Goal: Task Accomplishment & Management: Use online tool/utility

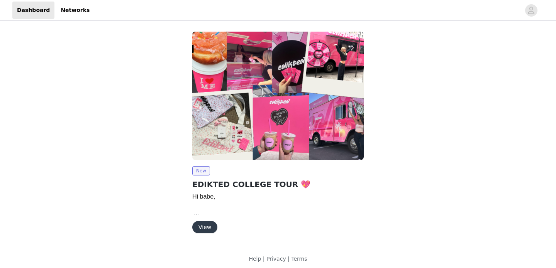
click at [207, 226] on button "View" at bounding box center [204, 227] width 25 height 12
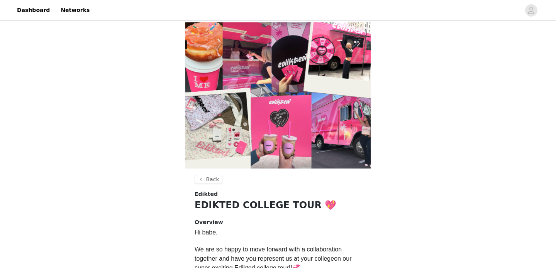
scroll to position [237, 0]
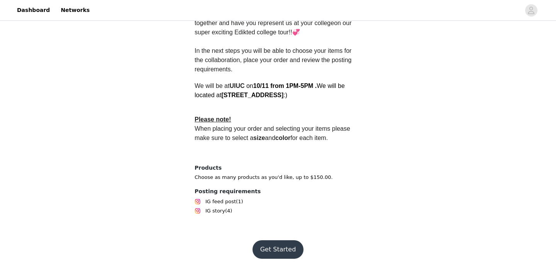
click at [286, 248] on button "Get Started" at bounding box center [277, 249] width 51 height 19
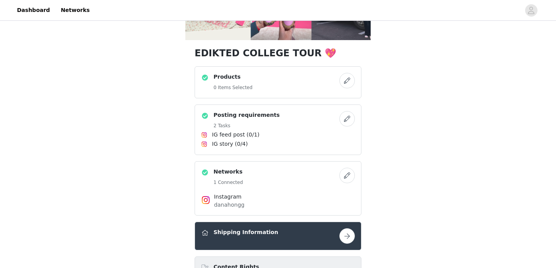
scroll to position [144, 0]
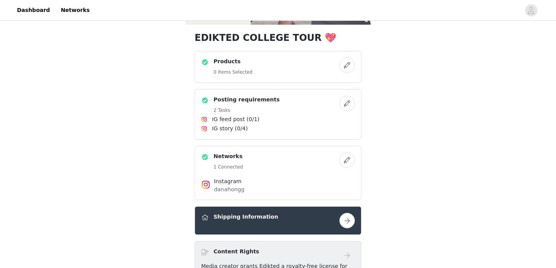
click at [349, 71] on button "button" at bounding box center [346, 65] width 15 height 15
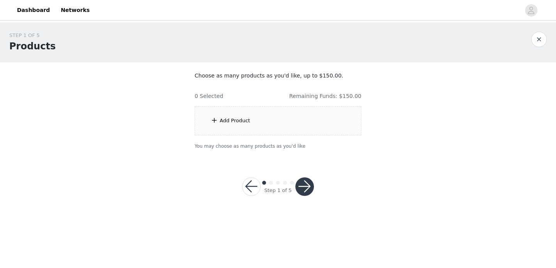
click at [277, 123] on div "Add Product" at bounding box center [278, 121] width 167 height 29
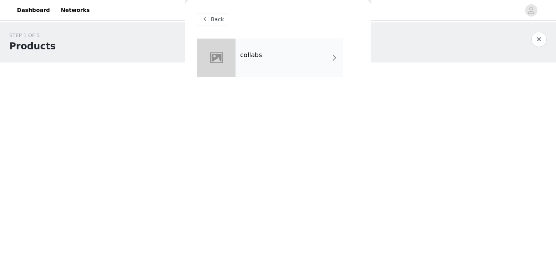
click at [243, 64] on div "collabs" at bounding box center [288, 58] width 107 height 39
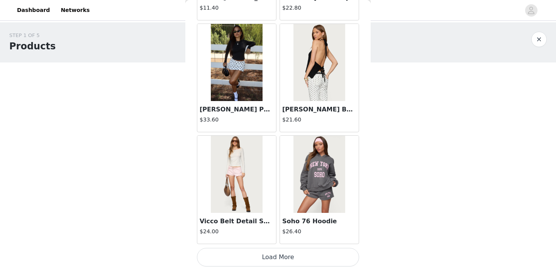
scroll to position [909, 0]
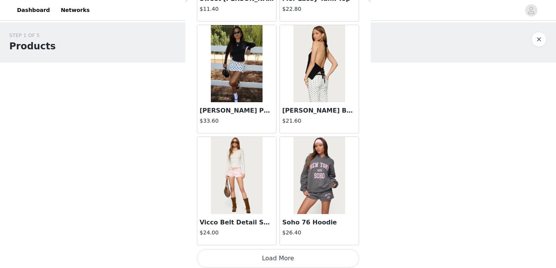
click at [287, 266] on button "Load More" at bounding box center [278, 258] width 162 height 19
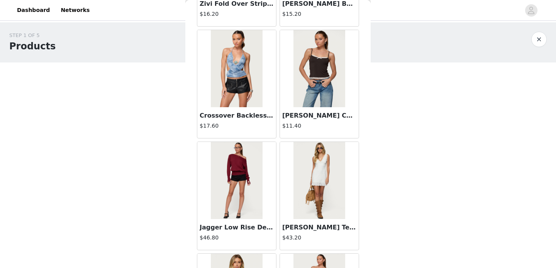
scroll to position [1241, 0]
click at [333, 75] on img at bounding box center [318, 68] width 51 height 77
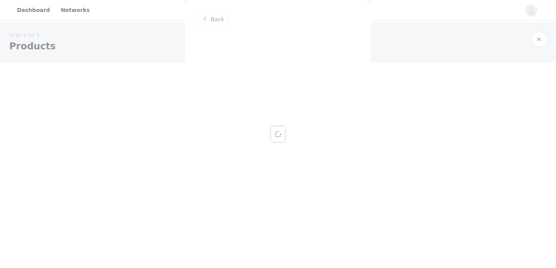
scroll to position [0, 0]
drag, startPoint x: 333, startPoint y: 75, endPoint x: 353, endPoint y: 10, distance: 67.5
click at [353, 10] on div "Back" at bounding box center [277, 134] width 185 height 268
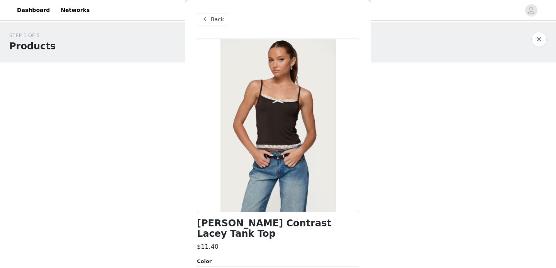
click at [275, 75] on div at bounding box center [278, 126] width 162 height 174
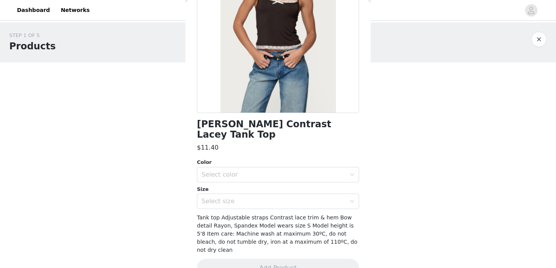
scroll to position [44, 0]
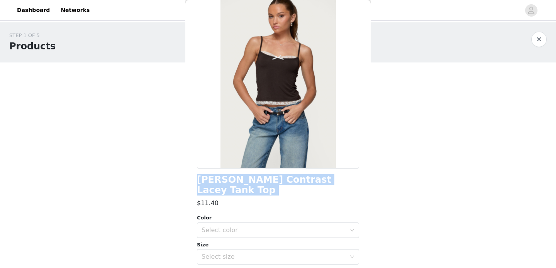
drag, startPoint x: 197, startPoint y: 181, endPoint x: 342, endPoint y: 187, distance: 144.9
click at [342, 187] on div "Adriel Contrast Lacey Tank Top $11.40 Color Select color Size Select size Tank …" at bounding box center [278, 168] width 162 height 347
copy div "Adriel Contrast Lacey Tank Top"
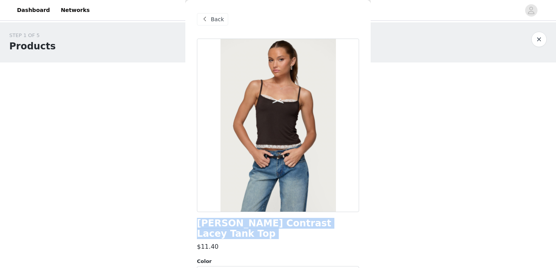
scroll to position [99, 0]
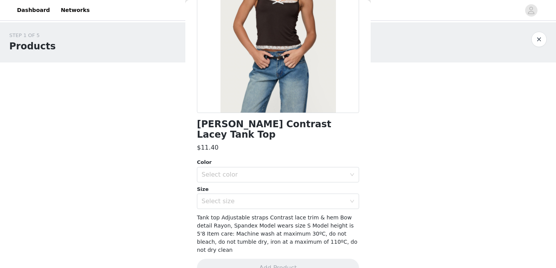
click at [279, 173] on div "Color Select color Size Select size" at bounding box center [278, 184] width 162 height 51
click at [284, 168] on div "Select color" at bounding box center [275, 175] width 148 height 15
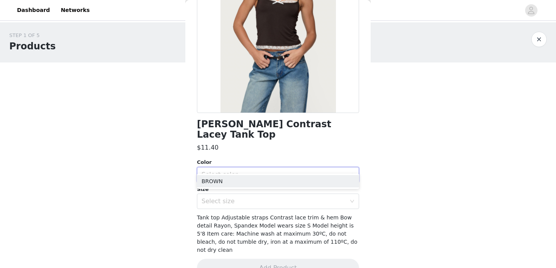
click at [271, 174] on ul "BROWN" at bounding box center [278, 181] width 162 height 15
click at [271, 180] on li "BROWN" at bounding box center [278, 181] width 162 height 12
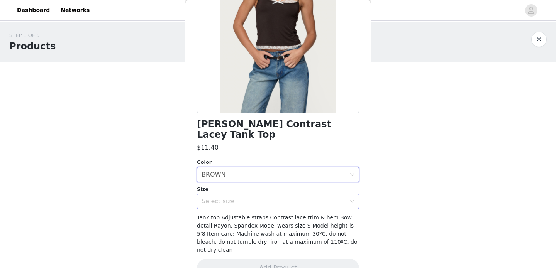
click at [268, 198] on div "Select size" at bounding box center [273, 202] width 144 height 8
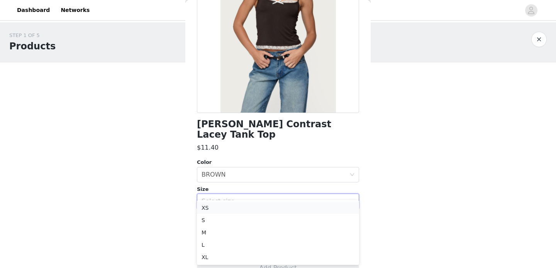
click at [254, 207] on li "XS" at bounding box center [278, 208] width 162 height 12
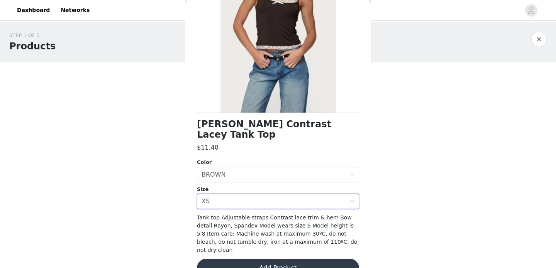
scroll to position [0, 0]
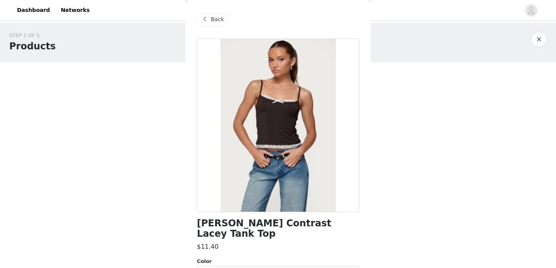
click at [215, 19] on span "Back" at bounding box center [217, 19] width 13 height 8
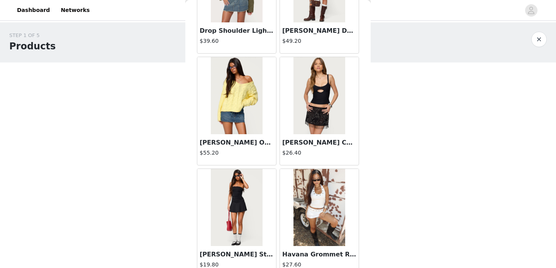
scroll to position [2032, 0]
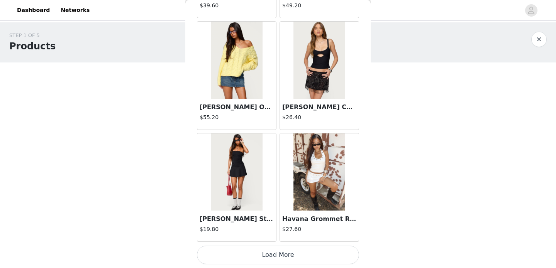
click at [270, 261] on button "Load More" at bounding box center [278, 255] width 162 height 19
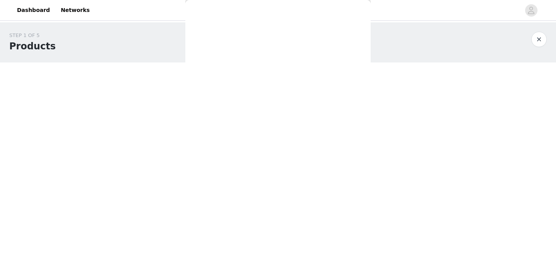
scroll to position [0, 0]
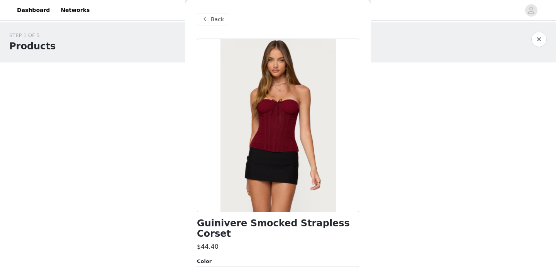
click at [219, 19] on span "Back" at bounding box center [217, 19] width 13 height 8
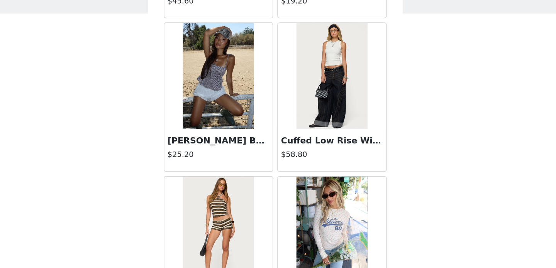
scroll to position [2656, 0]
click at [320, 120] on img at bounding box center [318, 107] width 51 height 77
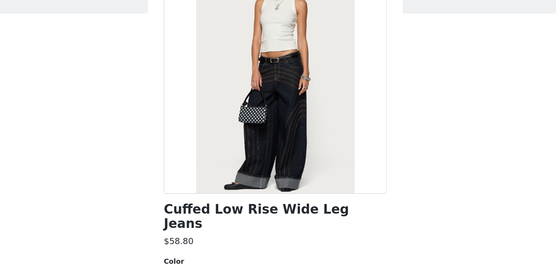
scroll to position [107, 0]
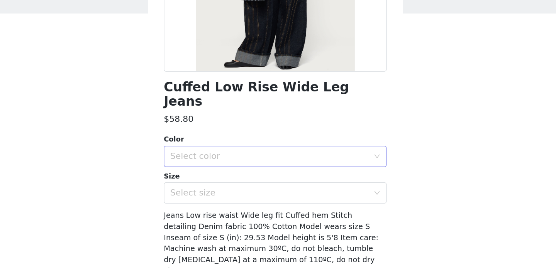
click at [306, 160] on div "Select color" at bounding box center [275, 166] width 148 height 15
click at [283, 173] on li "INDIGO BLUE RAW WASHED" at bounding box center [278, 173] width 162 height 12
click at [279, 190] on div "Select size" at bounding box center [273, 194] width 144 height 8
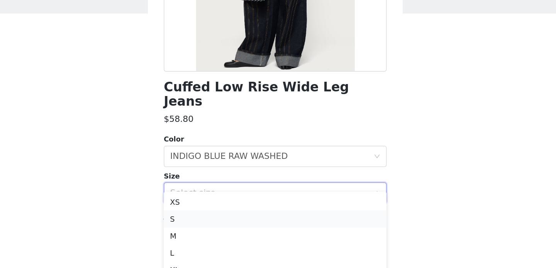
click at [257, 209] on li "S" at bounding box center [278, 212] width 162 height 12
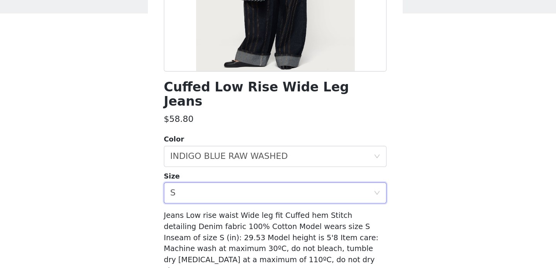
scroll to position [0, 0]
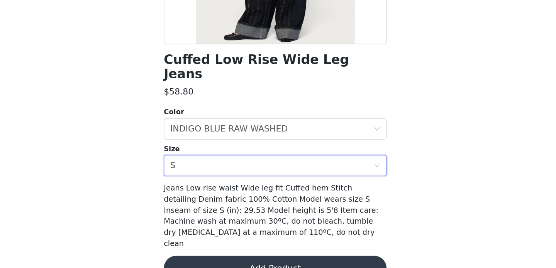
click at [283, 259] on button "Add Product" at bounding box center [278, 268] width 162 height 19
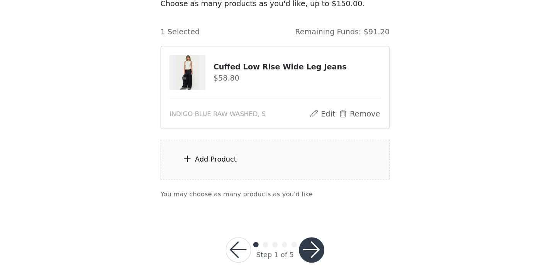
drag, startPoint x: 324, startPoint y: 117, endPoint x: 235, endPoint y: 122, distance: 88.9
click at [235, 122] on h4 "Cuffed Low Rise Wide Leg Jeans" at bounding box center [294, 122] width 122 height 8
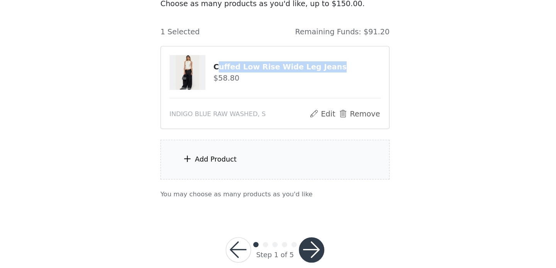
drag, startPoint x: 235, startPoint y: 122, endPoint x: 323, endPoint y: 123, distance: 87.6
click at [323, 123] on h4 "Cuffed Low Rise Wide Leg Jeans" at bounding box center [294, 122] width 122 height 8
copy h4 "uffed Low Rise Wide Leg Jeans"
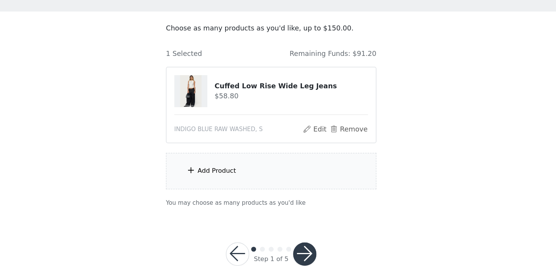
click at [257, 182] on div "Add Product" at bounding box center [278, 189] width 167 height 29
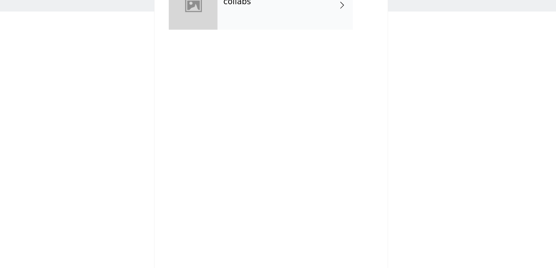
click at [293, 71] on div "collabs" at bounding box center [288, 58] width 107 height 39
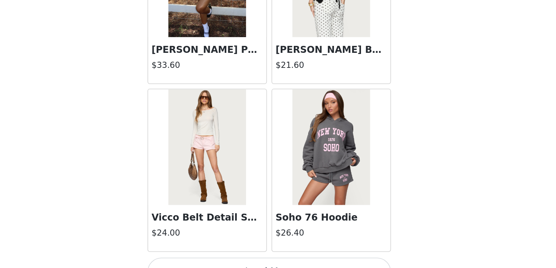
scroll to position [15, 0]
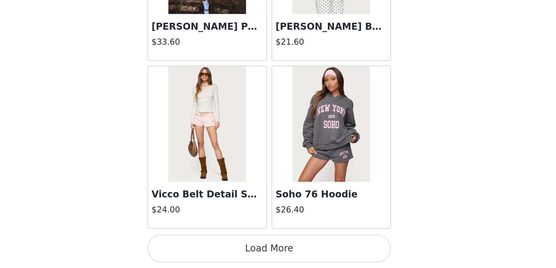
click at [285, 252] on button "Load More" at bounding box center [278, 255] width 162 height 19
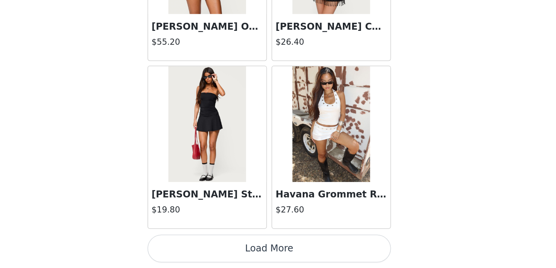
click at [284, 258] on button "Load More" at bounding box center [278, 255] width 162 height 19
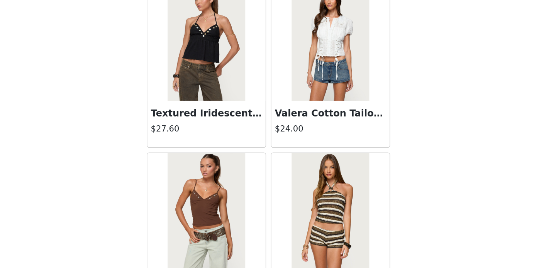
scroll to position [3152, 0]
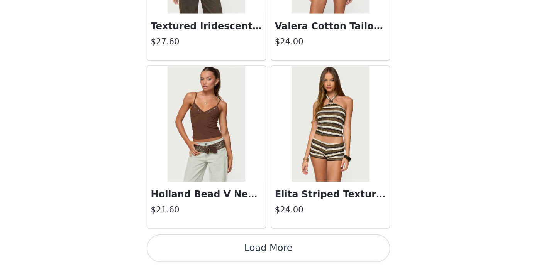
click at [309, 254] on button "Load More" at bounding box center [278, 255] width 162 height 19
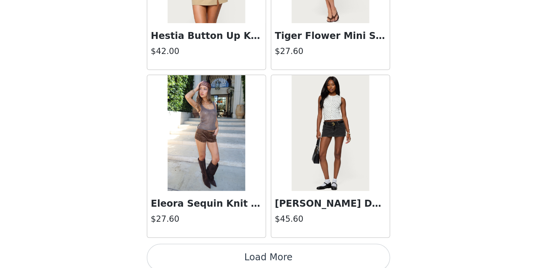
scroll to position [4271, 0]
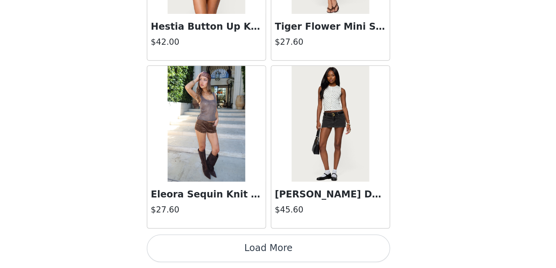
click at [317, 262] on button "Load More" at bounding box center [278, 255] width 162 height 19
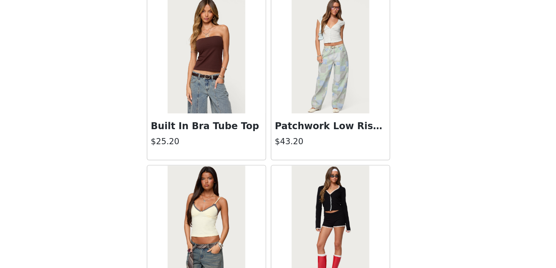
scroll to position [5390, 0]
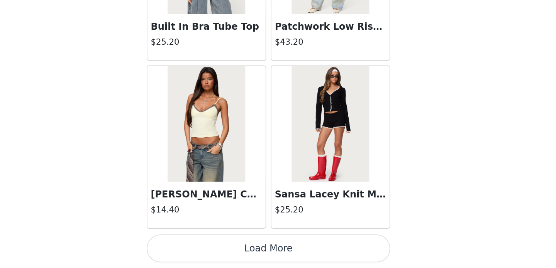
click at [293, 261] on button "Load More" at bounding box center [278, 255] width 162 height 19
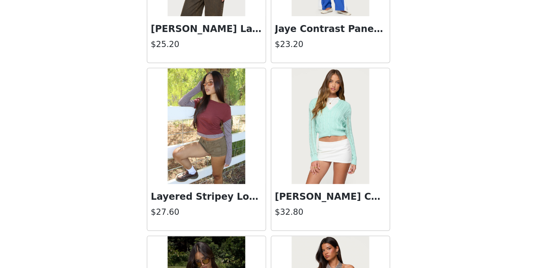
scroll to position [6510, 0]
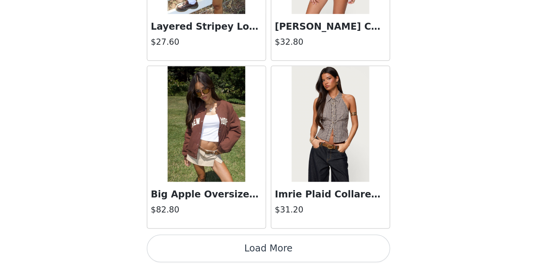
click at [307, 251] on button "Load More" at bounding box center [278, 255] width 162 height 19
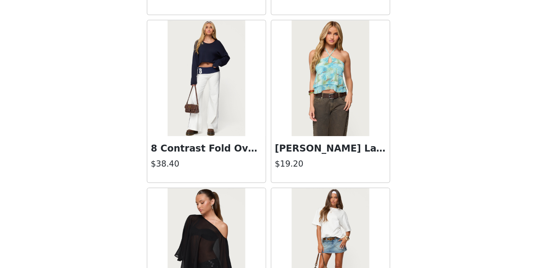
scroll to position [7324, 0]
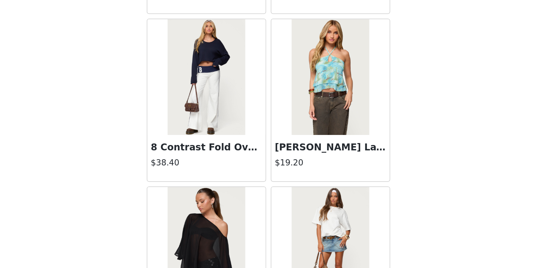
click at [257, 172] on img at bounding box center [236, 140] width 51 height 77
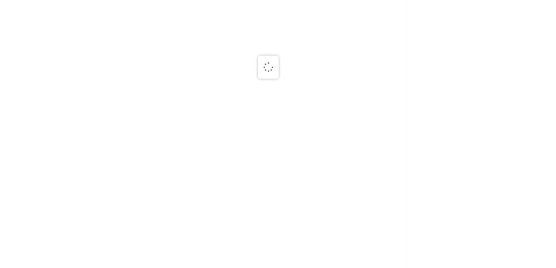
scroll to position [0, 0]
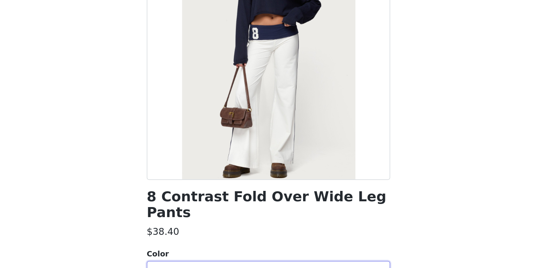
scroll to position [32, 0]
click at [244, 254] on li "WHITE AND NAVY" at bounding box center [278, 260] width 162 height 12
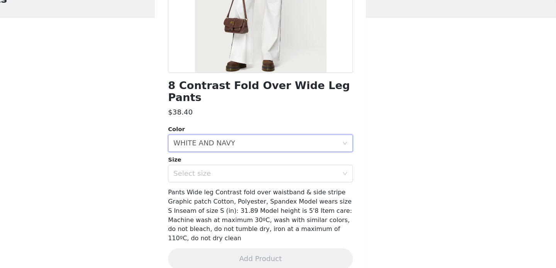
scroll to position [15, 0]
click at [256, 181] on div "Select size" at bounding box center [273, 185] width 144 height 8
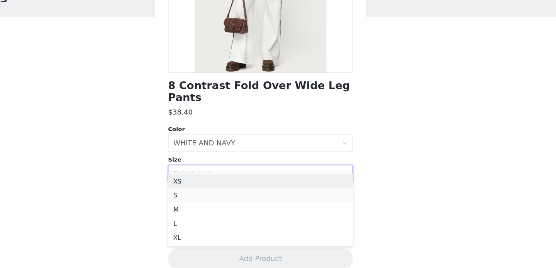
click at [244, 203] on li "S" at bounding box center [278, 204] width 162 height 12
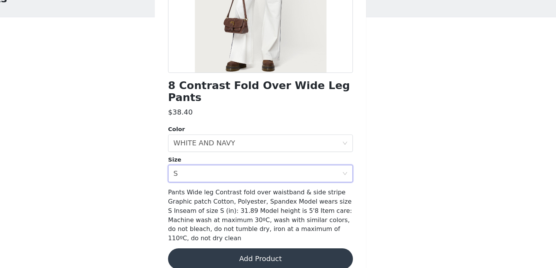
click at [303, 169] on div "Size" at bounding box center [278, 173] width 162 height 8
click at [302, 178] on div "Select size S" at bounding box center [275, 185] width 148 height 15
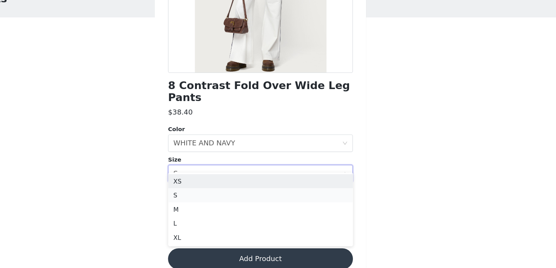
click at [277, 198] on li "S" at bounding box center [278, 204] width 162 height 12
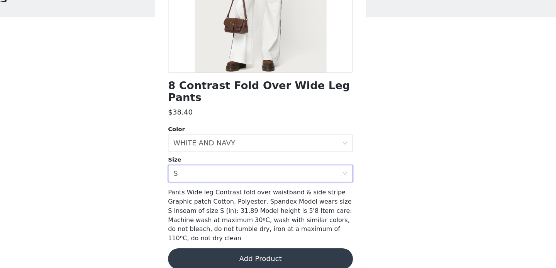
click at [278, 198] on span "Pants Wide leg Contrast fold over waistband & side stripe Graphic patch Cotton,…" at bounding box center [277, 221] width 161 height 47
click at [287, 178] on div "Select size S" at bounding box center [275, 185] width 148 height 15
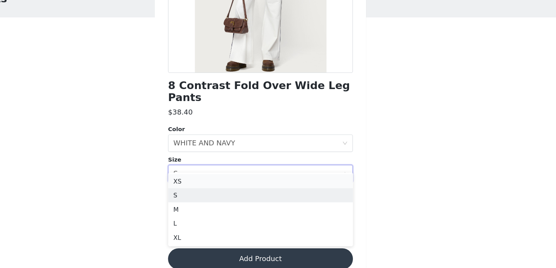
click at [280, 190] on li "XS" at bounding box center [278, 192] width 162 height 12
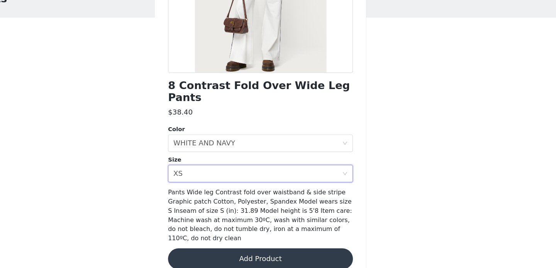
click at [289, 251] on button "Add Product" at bounding box center [278, 260] width 162 height 19
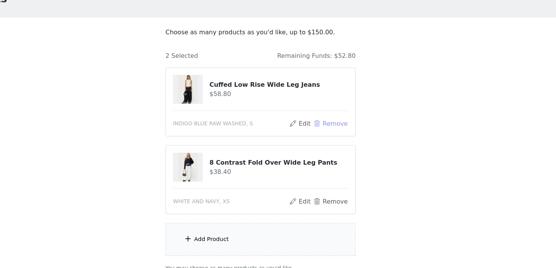
click at [340, 143] on button "Remove" at bounding box center [339, 141] width 31 height 9
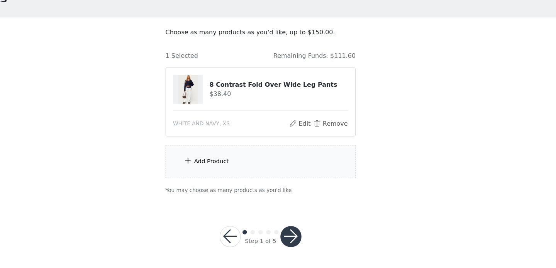
click at [235, 179] on div "Add Product" at bounding box center [278, 174] width 167 height 29
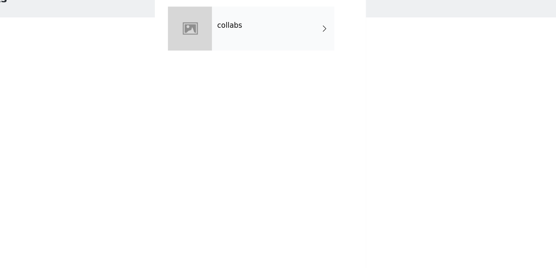
click at [279, 44] on div "collabs" at bounding box center [288, 58] width 107 height 39
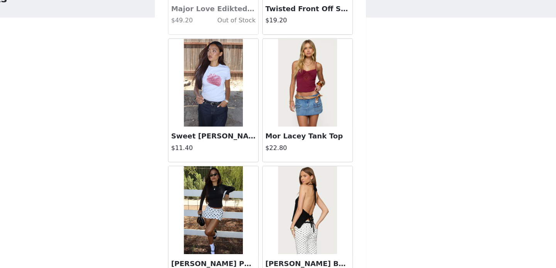
scroll to position [913, 0]
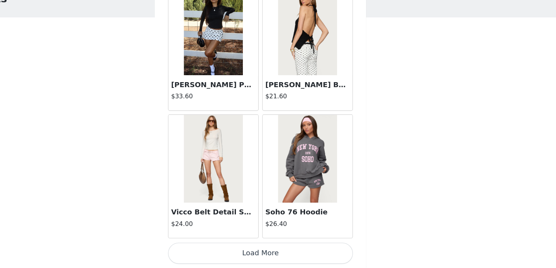
click at [274, 260] on button "Load More" at bounding box center [278, 255] width 162 height 19
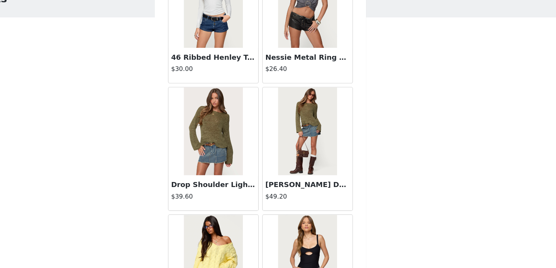
scroll to position [2032, 0]
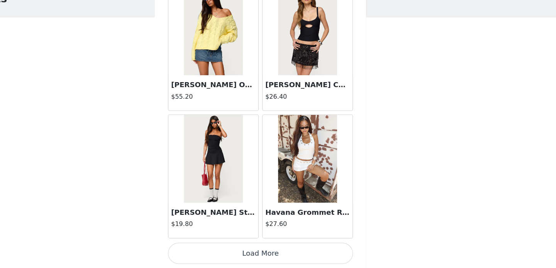
click at [290, 263] on button "Load More" at bounding box center [278, 255] width 162 height 19
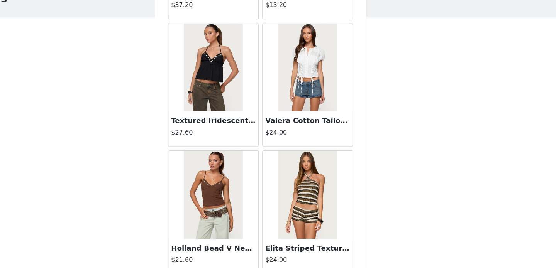
scroll to position [3152, 0]
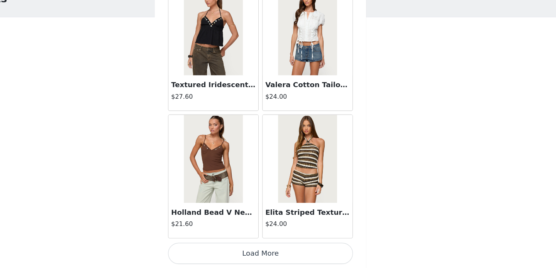
click at [300, 257] on button "Load More" at bounding box center [278, 255] width 162 height 19
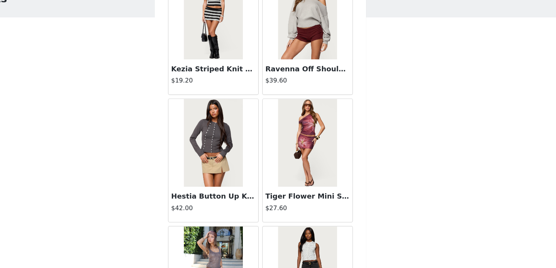
scroll to position [4271, 0]
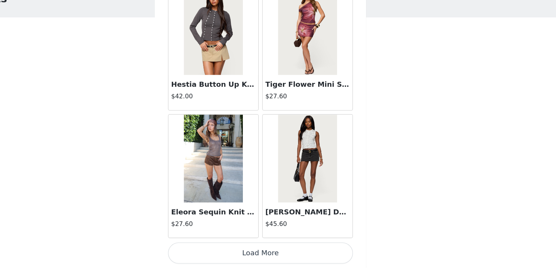
click at [301, 257] on button "Load More" at bounding box center [278, 255] width 162 height 19
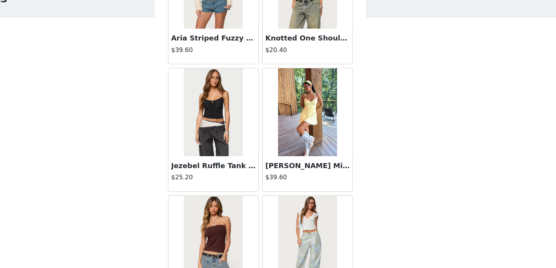
scroll to position [5390, 0]
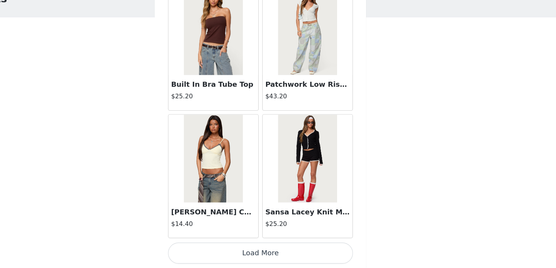
click at [302, 252] on button "Load More" at bounding box center [278, 255] width 162 height 19
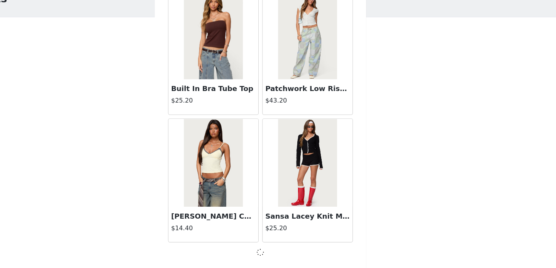
scroll to position [5387, 0]
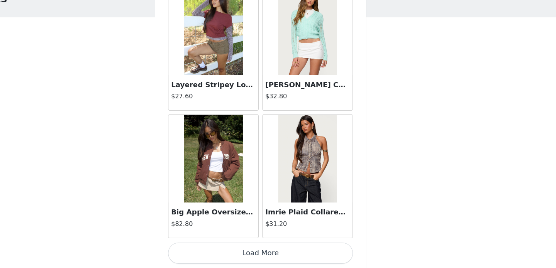
click at [308, 256] on button "Load More" at bounding box center [278, 255] width 162 height 19
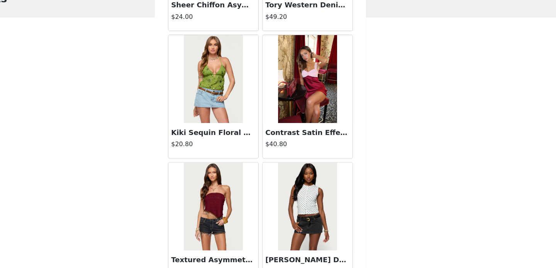
scroll to position [7629, 0]
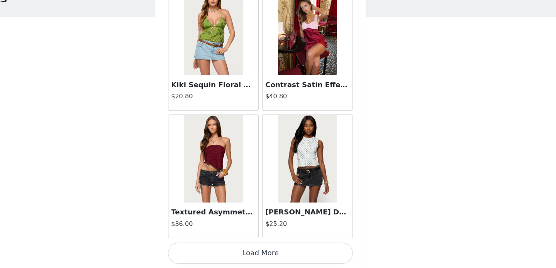
click at [312, 259] on button "Load More" at bounding box center [278, 255] width 162 height 19
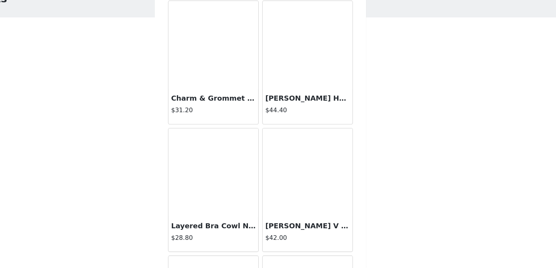
scroll to position [8748, 0]
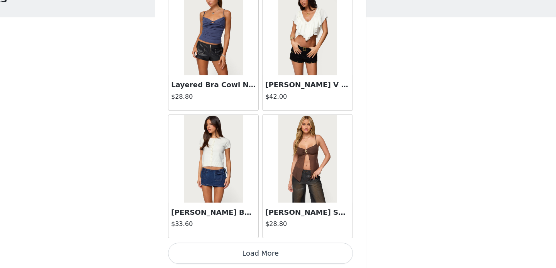
click at [298, 258] on button "Load More" at bounding box center [278, 255] width 162 height 19
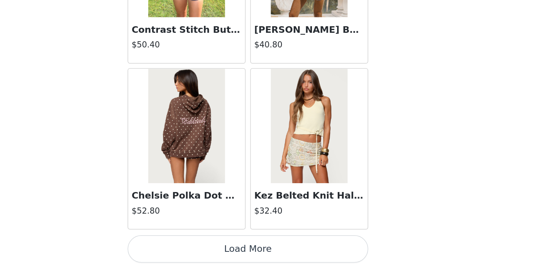
scroll to position [15, 0]
click at [311, 251] on button "Load More" at bounding box center [278, 255] width 162 height 19
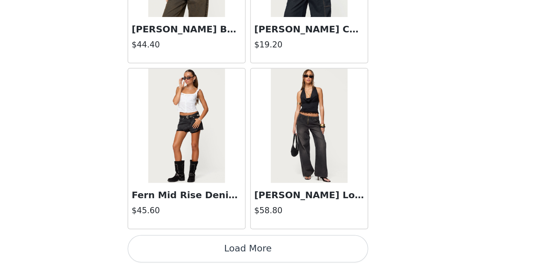
click at [281, 253] on button "Load More" at bounding box center [278, 255] width 162 height 19
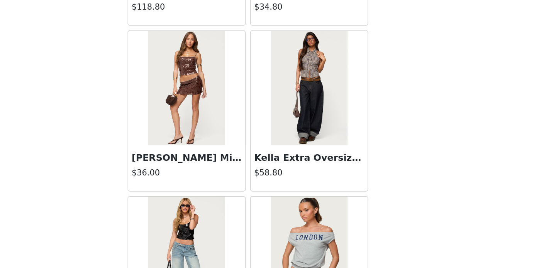
scroll to position [12106, 0]
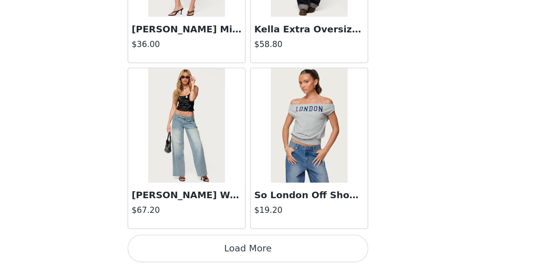
click at [300, 253] on button "Load More" at bounding box center [278, 255] width 162 height 19
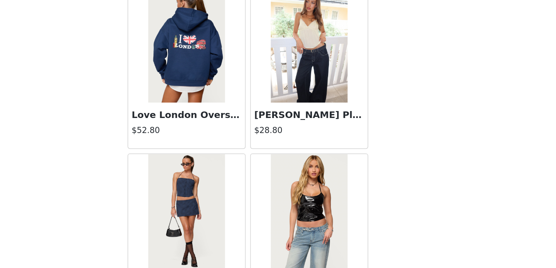
scroll to position [13226, 0]
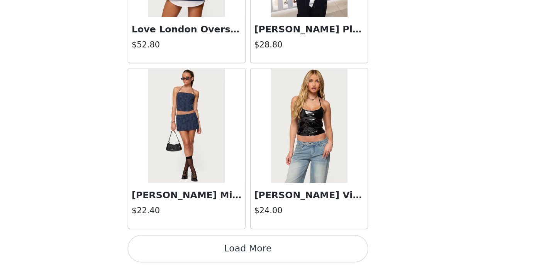
click at [317, 250] on button "Load More" at bounding box center [278, 255] width 162 height 19
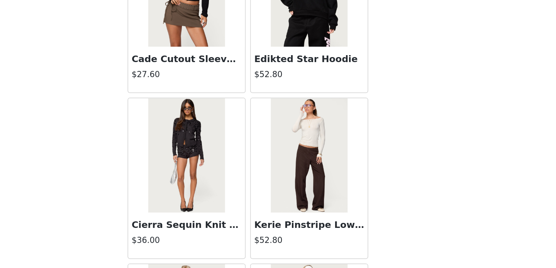
scroll to position [14214, 0]
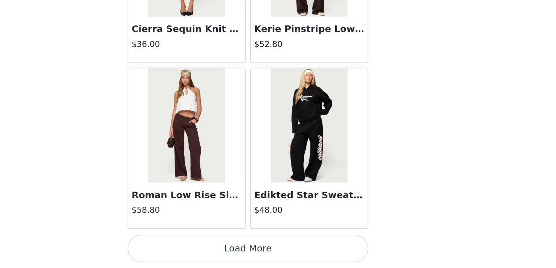
click at [310, 252] on button "Load More" at bounding box center [278, 255] width 162 height 19
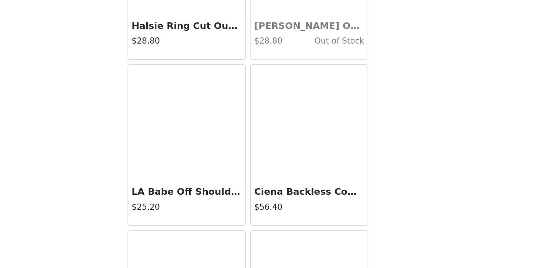
scroll to position [15161, 0]
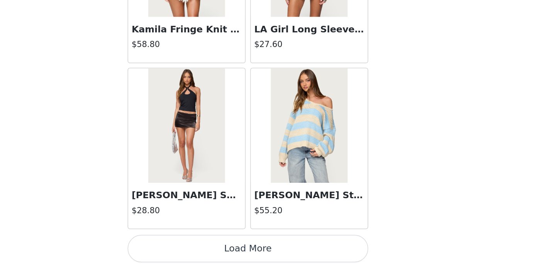
click at [307, 255] on button "Load More" at bounding box center [278, 255] width 162 height 19
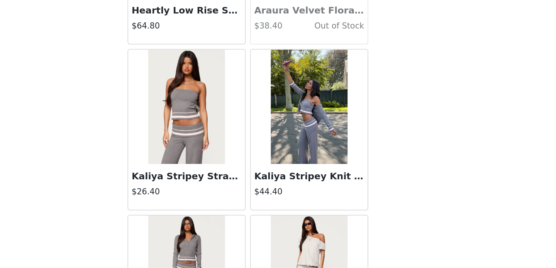
scroll to position [16584, 0]
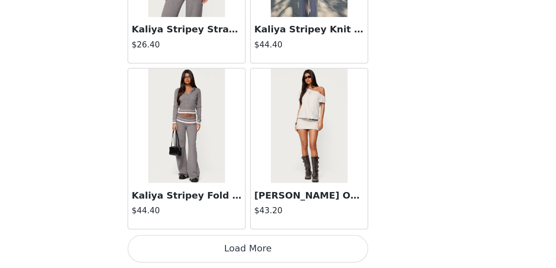
click at [300, 255] on button "Load More" at bounding box center [278, 255] width 162 height 19
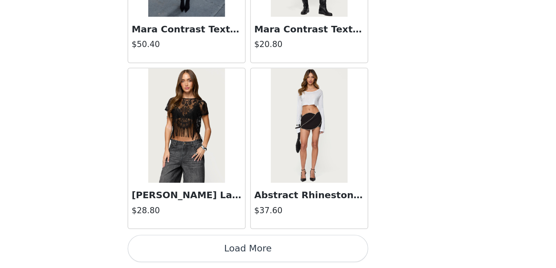
scroll to position [3, 0]
click at [291, 255] on button "Load More" at bounding box center [278, 255] width 162 height 19
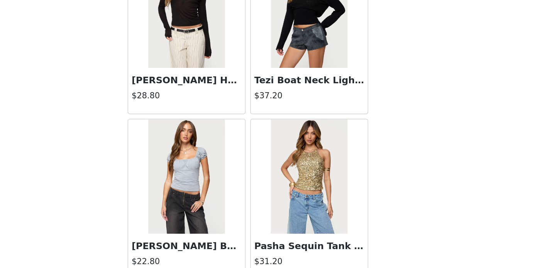
scroll to position [18822, 0]
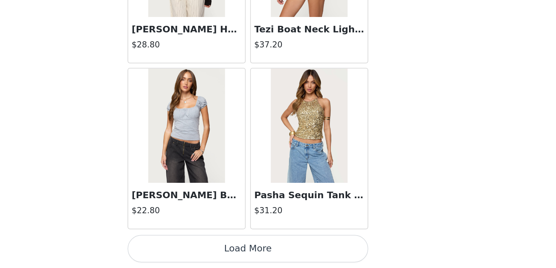
click at [299, 262] on button "Load More" at bounding box center [278, 255] width 162 height 19
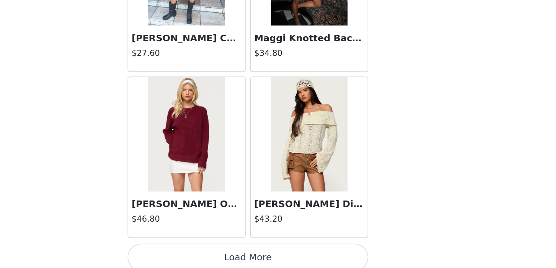
scroll to position [19942, 0]
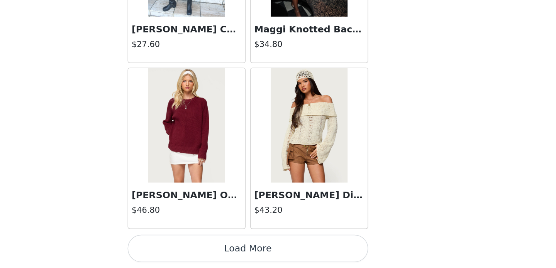
click at [299, 255] on button "Load More" at bounding box center [278, 255] width 162 height 19
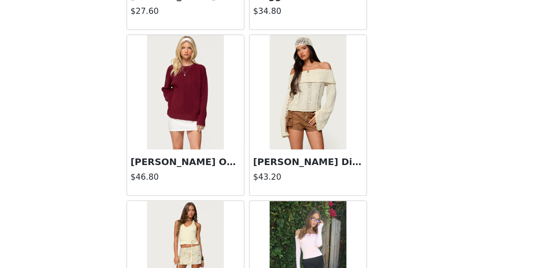
scroll to position [19965, 0]
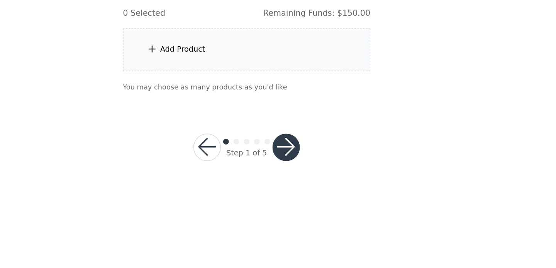
click at [252, 125] on div "Add Product" at bounding box center [278, 121] width 167 height 29
